Goal: Task Accomplishment & Management: Use online tool/utility

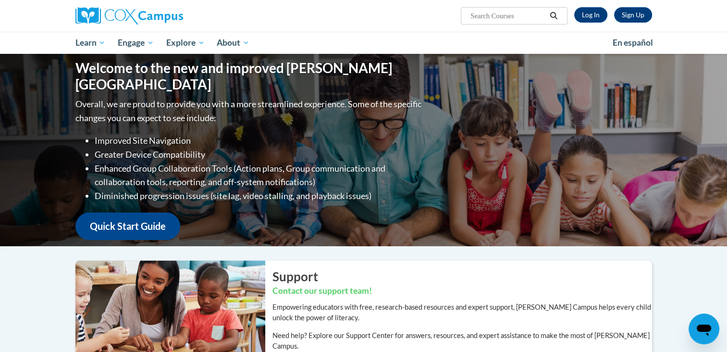
click at [391, 148] on li "Greater Device Compatibility" at bounding box center [259, 155] width 329 height 14
click at [592, 15] on link "Log In" at bounding box center [591, 14] width 33 height 15
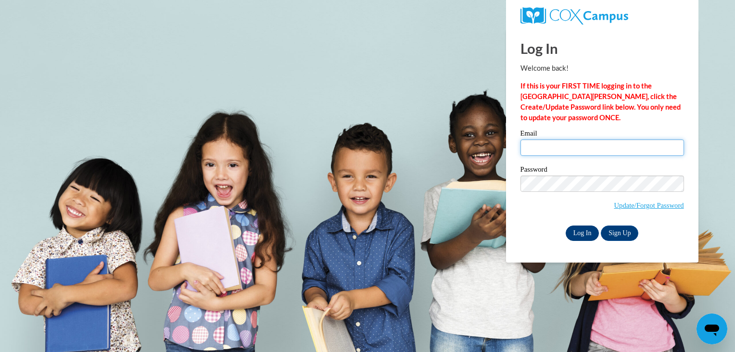
type input "bostic_erika@yahoo.com"
click at [578, 231] on input "Log In" at bounding box center [582, 233] width 34 height 15
click at [583, 234] on input "Log In" at bounding box center [582, 233] width 34 height 15
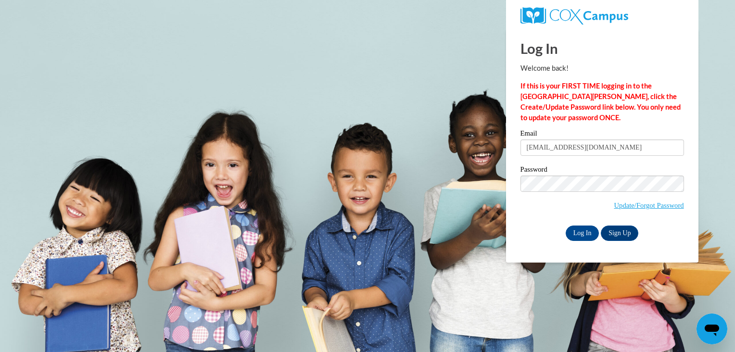
click at [585, 171] on label "Password" at bounding box center [601, 171] width 163 height 10
click at [565, 226] on input "Log In" at bounding box center [582, 233] width 34 height 15
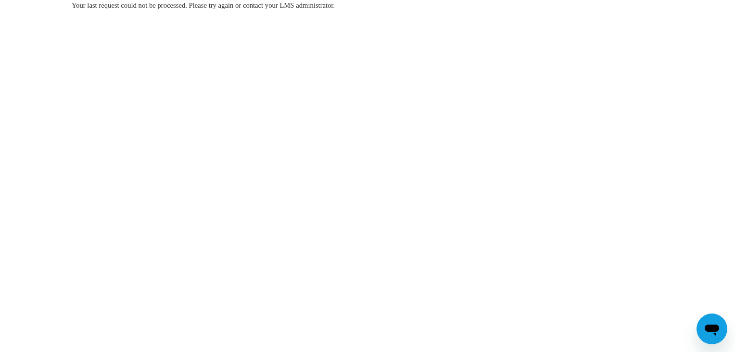
click at [578, 231] on body "Your last request could not be processed. Please try again or contact your LMS …" at bounding box center [367, 176] width 735 height 352
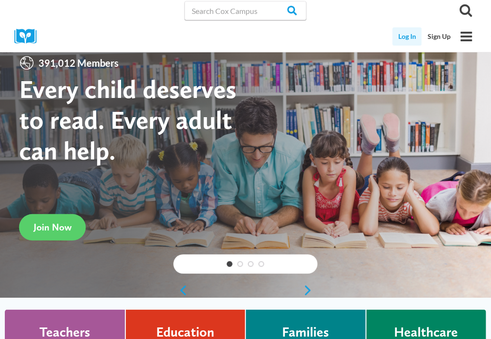
click at [409, 38] on link "Log In" at bounding box center [407, 36] width 29 height 18
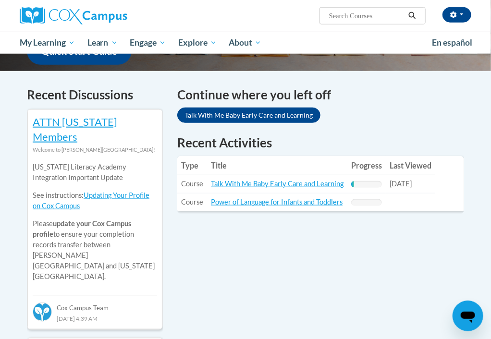
scroll to position [265, 0]
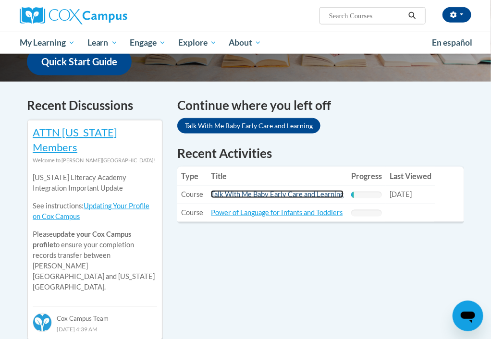
click at [291, 190] on link "Talk With Me Baby Early Care and Learning" at bounding box center [277, 194] width 133 height 8
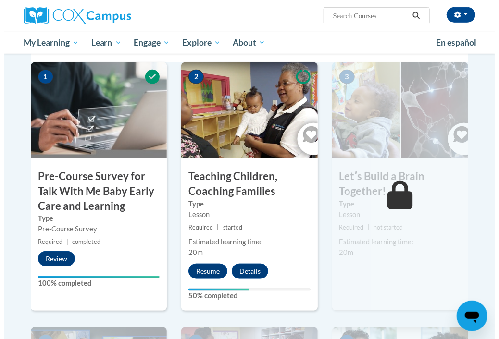
scroll to position [229, 0]
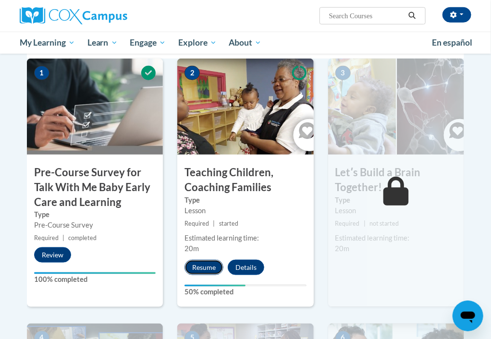
click at [213, 265] on button "Resume" at bounding box center [204, 267] width 39 height 15
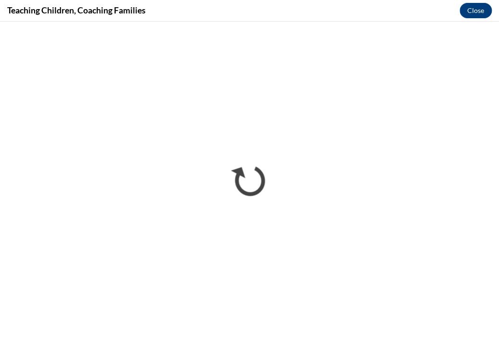
scroll to position [0, 0]
